Goal: Complete application form: Complete application form

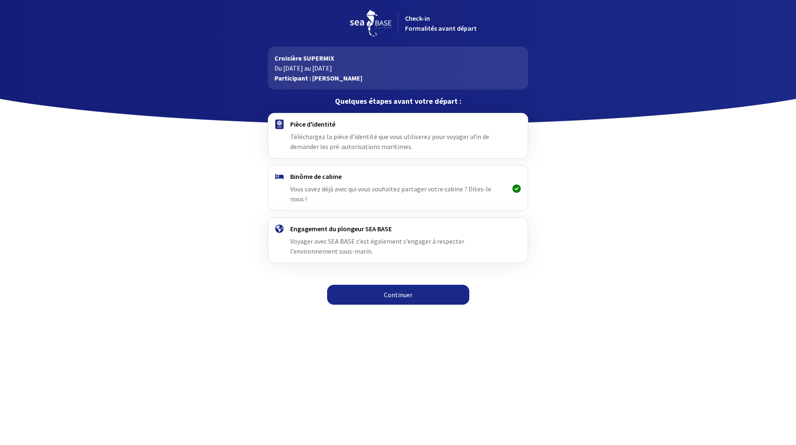
click at [310, 124] on h4 "Pièce d'identité" at bounding box center [397, 124] width 215 height 8
click at [397, 285] on link "Continuer" at bounding box center [398, 295] width 142 height 20
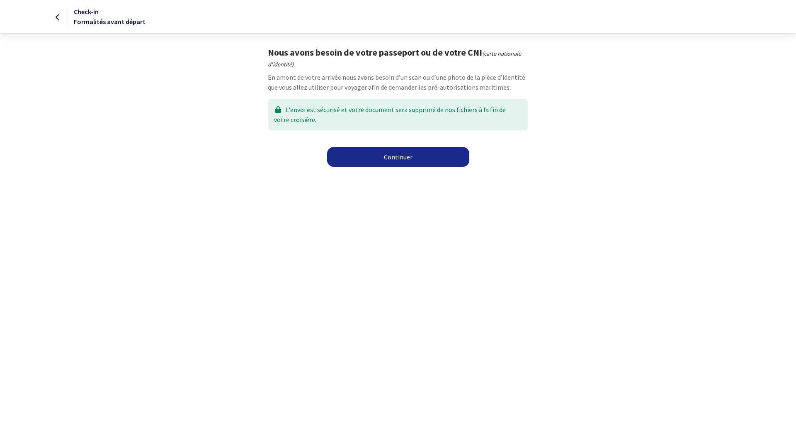
click at [399, 159] on link "Continuer" at bounding box center [398, 157] width 142 height 20
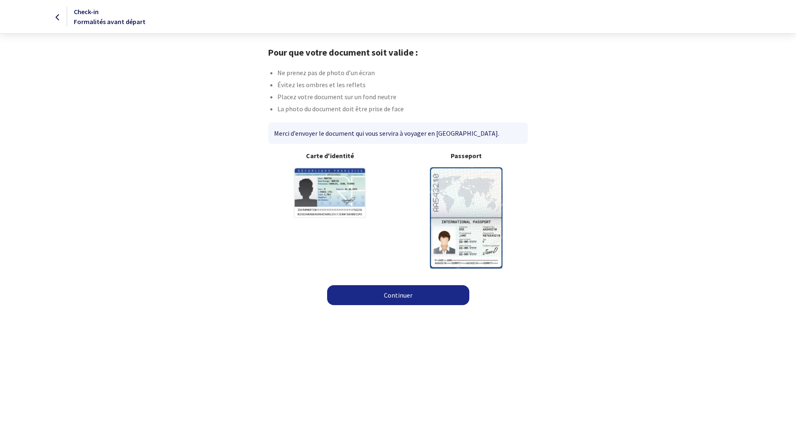
click at [466, 204] on img at bounding box center [466, 217] width 73 height 101
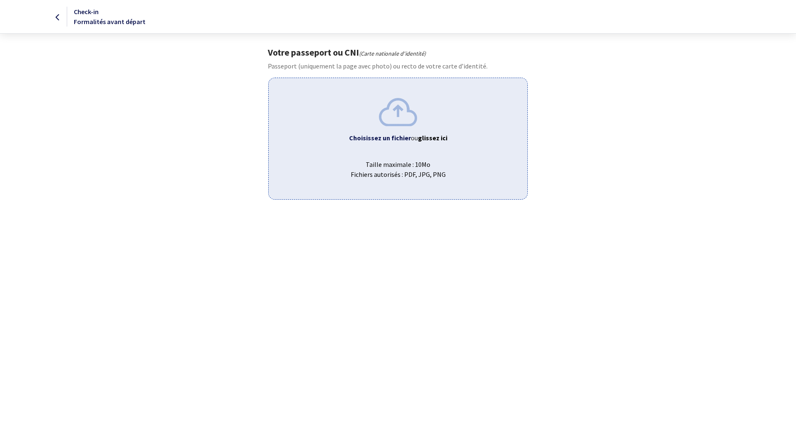
click at [397, 138] on b "Choisissez un fichier" at bounding box center [380, 138] width 62 height 8
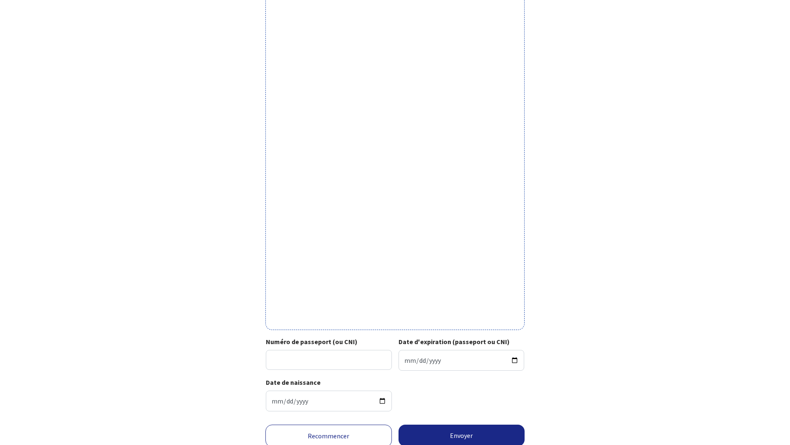
scroll to position [122, 0]
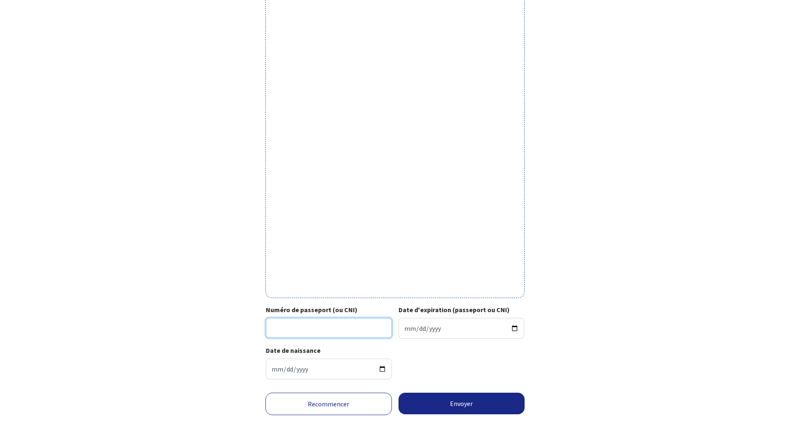
click at [306, 325] on input "Numéro de passeport (ou CNI)" at bounding box center [329, 328] width 126 height 20
type input "24HA58997"
click at [406, 324] on input "Date d'expiration (passeport ou CNI)" at bounding box center [462, 328] width 126 height 21
click at [418, 321] on input "Date d'expiration (passeport ou CNI)" at bounding box center [462, 328] width 126 height 21
click at [432, 322] on input "Date d'expiration (passeport ou CNI)" at bounding box center [462, 328] width 126 height 21
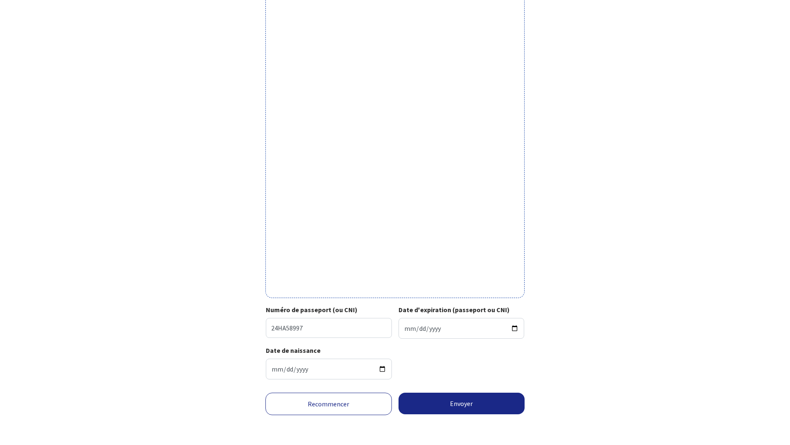
type input "2034-08-19"
click at [557, 327] on div "Votre passeport ou CNI Passeport (uniquement la page avec photo) ou recto de vo…" at bounding box center [395, 159] width 469 height 454
click at [468, 404] on button "Envoyer" at bounding box center [462, 403] width 127 height 22
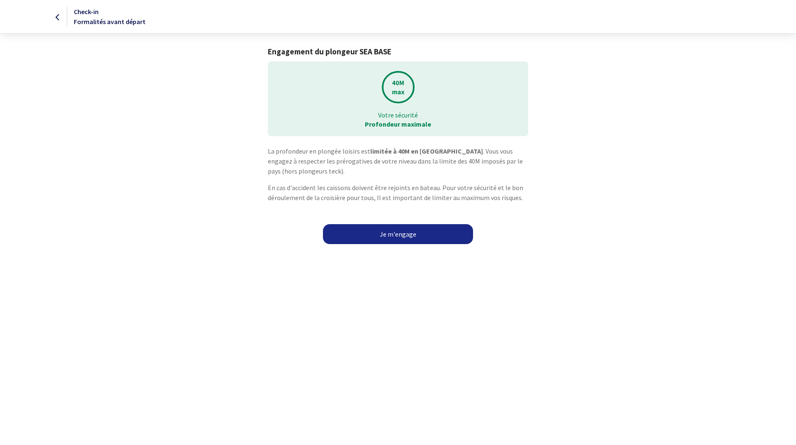
click at [404, 235] on link "Je m'engage" at bounding box center [398, 234] width 150 height 20
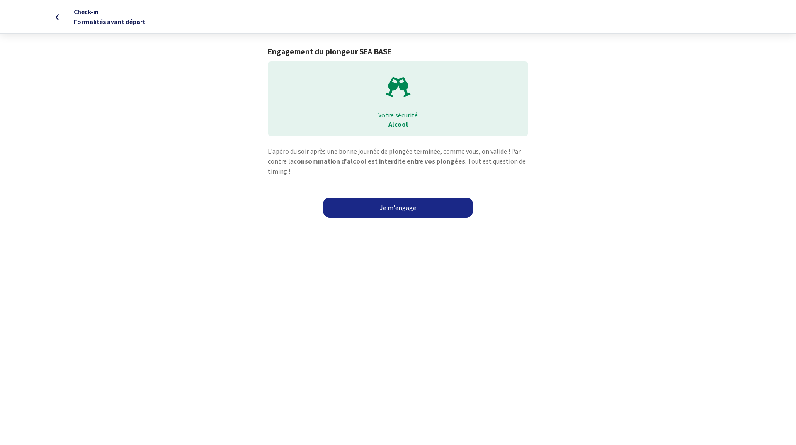
click at [395, 209] on link "Je m'engage" at bounding box center [398, 207] width 150 height 20
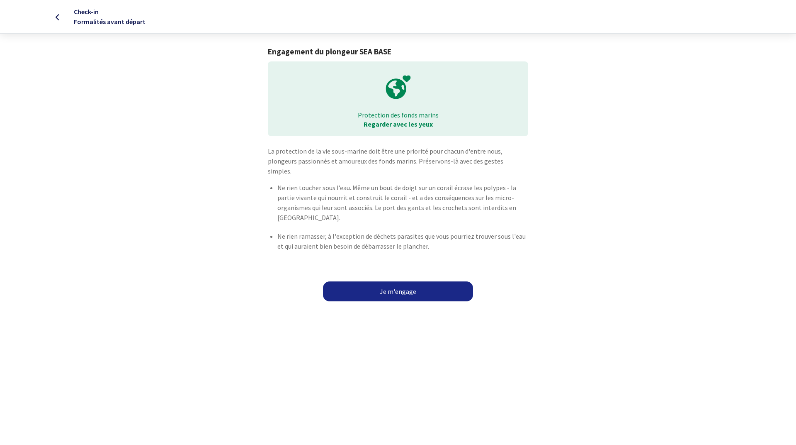
click at [407, 281] on link "Je m'engage" at bounding box center [398, 291] width 150 height 20
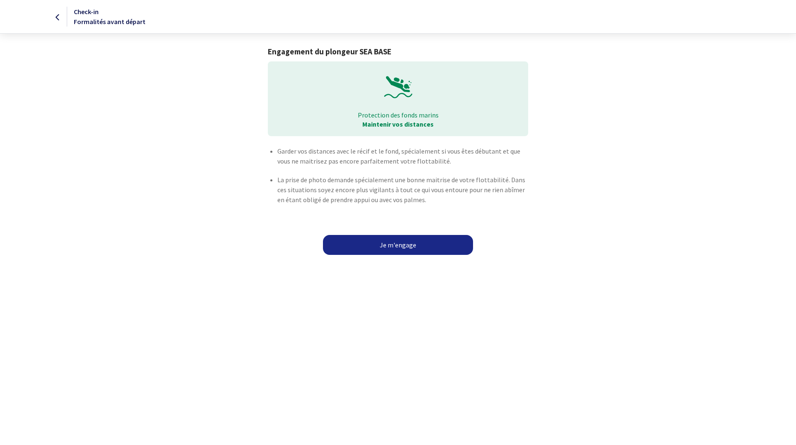
click at [385, 245] on link "Je m'engage" at bounding box center [398, 245] width 150 height 20
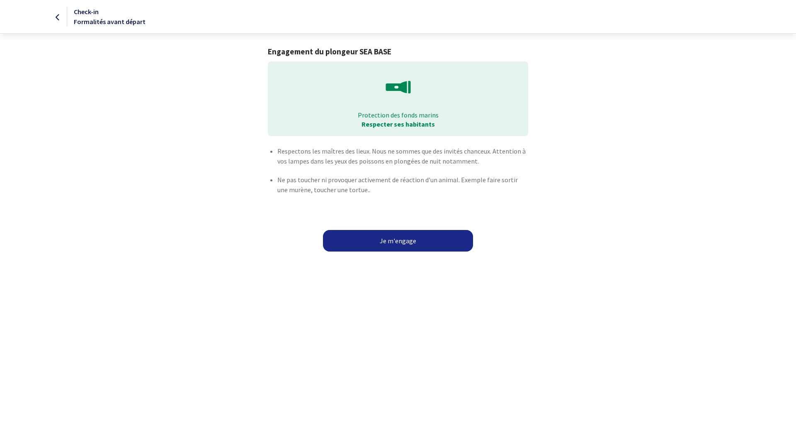
click at [405, 239] on button "Je m'engage" at bounding box center [398, 241] width 150 height 22
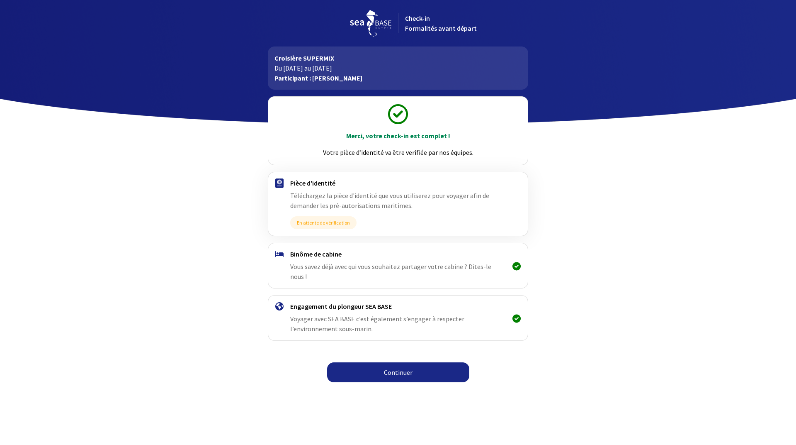
click at [395, 364] on link "Continuer" at bounding box center [398, 372] width 142 height 20
click at [397, 363] on link "Continuer" at bounding box center [398, 372] width 142 height 20
click at [371, 24] on img at bounding box center [370, 23] width 41 height 27
